Goal: Find specific page/section: Find specific page/section

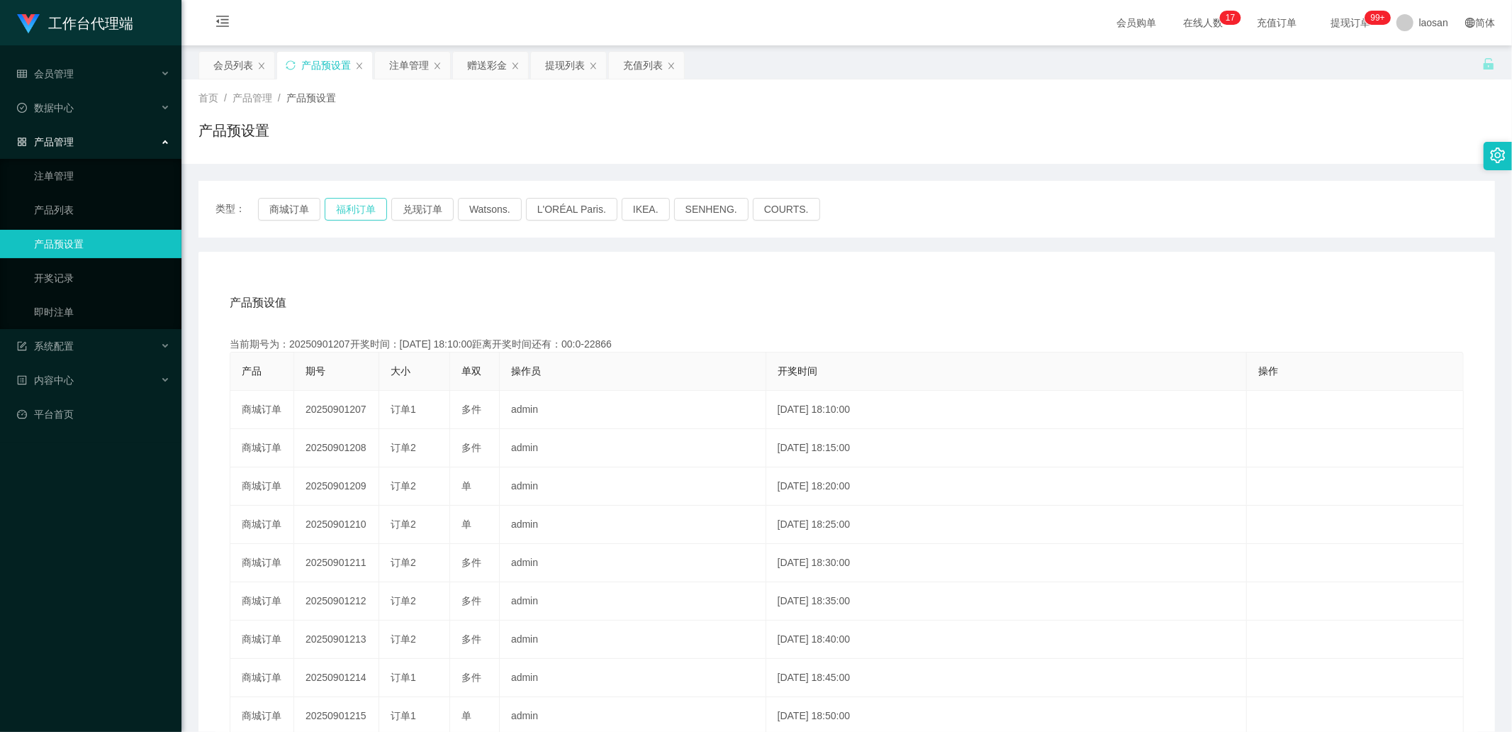
click at [346, 210] on button "福利订单" at bounding box center [356, 209] width 62 height 23
click at [275, 211] on button "商城订单" at bounding box center [289, 209] width 62 height 23
click at [289, 208] on button "商城订单" at bounding box center [289, 209] width 62 height 23
click at [250, 62] on div "会员列表" at bounding box center [233, 65] width 40 height 27
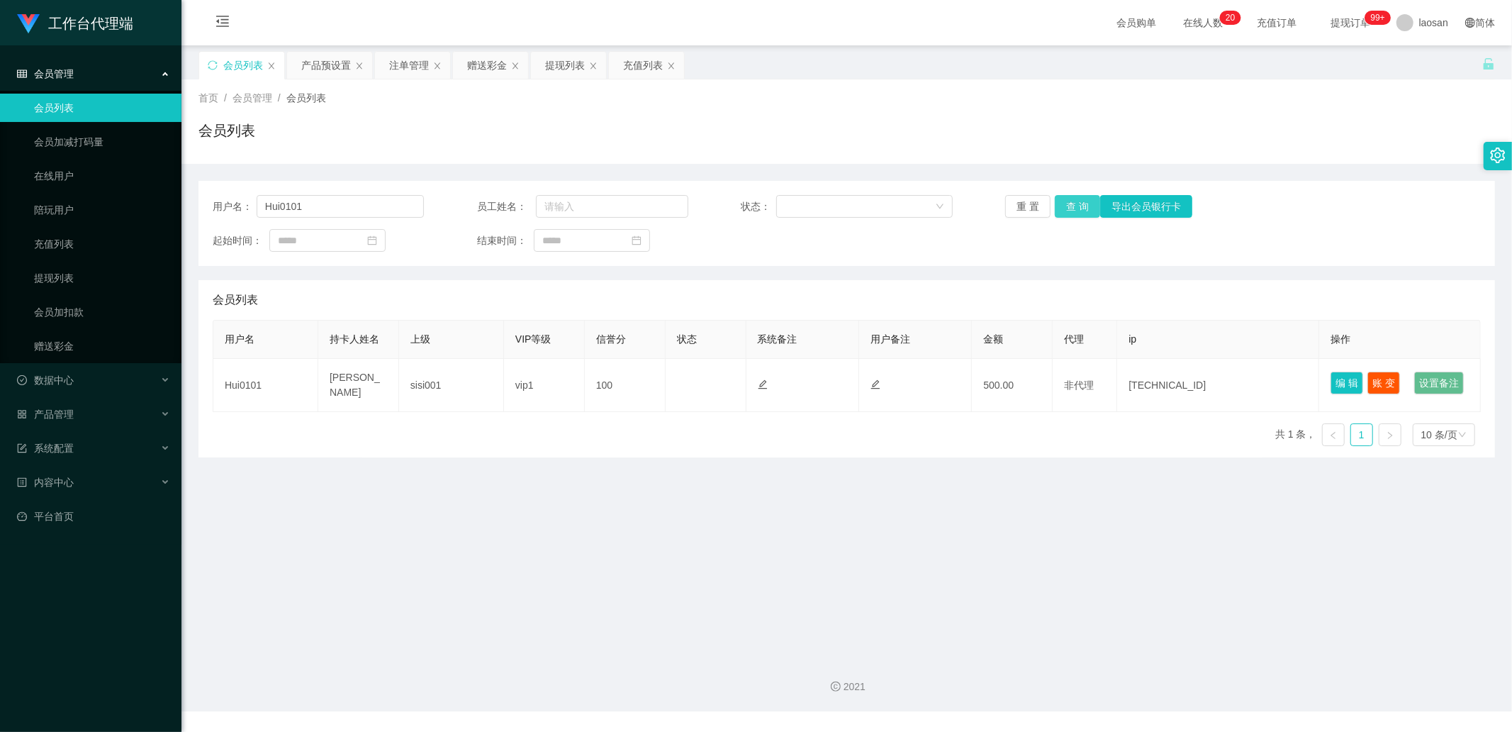
click at [1061, 213] on button "查 询" at bounding box center [1077, 206] width 45 height 23
click at [1061, 213] on div "重 置 查 询 导出会员银行卡" at bounding box center [1110, 206] width 211 height 23
click at [1061, 213] on button "查 询" at bounding box center [1077, 206] width 45 height 23
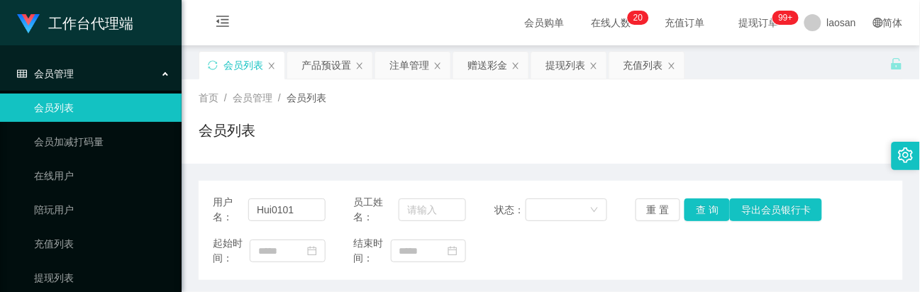
click at [376, 133] on div "会员列表" at bounding box center [551, 136] width 704 height 33
